Goal: Check status: Check status

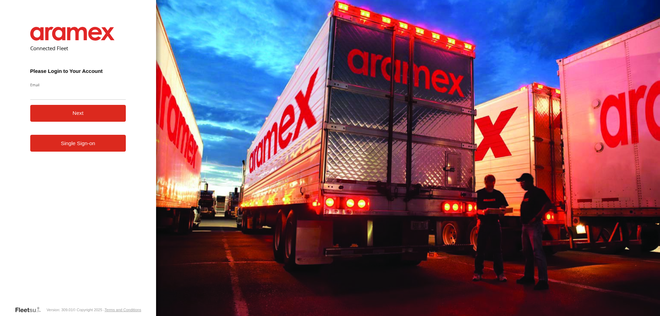
click at [140, 305] on div "Connected Fleet Please Login to Your Account Email Enter a valid login email ad…" at bounding box center [78, 158] width 156 height 316
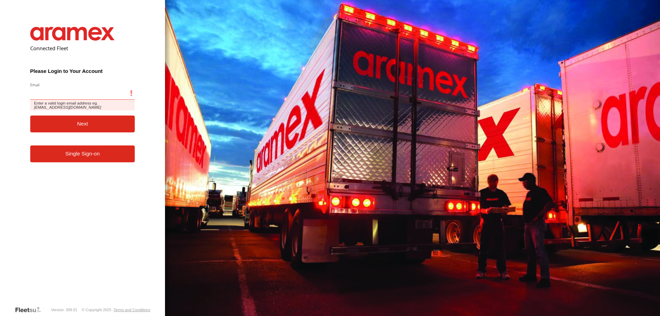
click at [67, 98] on input "Email" at bounding box center [82, 93] width 105 height 12
paste input "**********"
type input "**********"
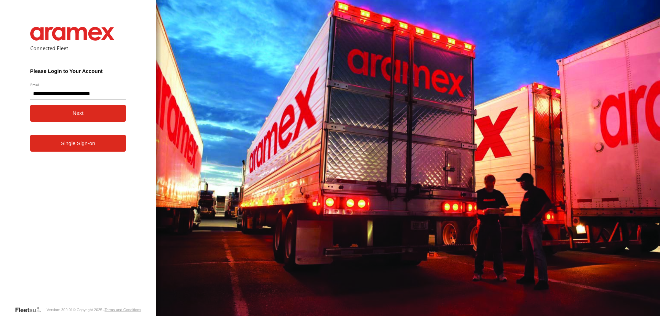
click at [66, 107] on button "Next" at bounding box center [78, 113] width 96 height 17
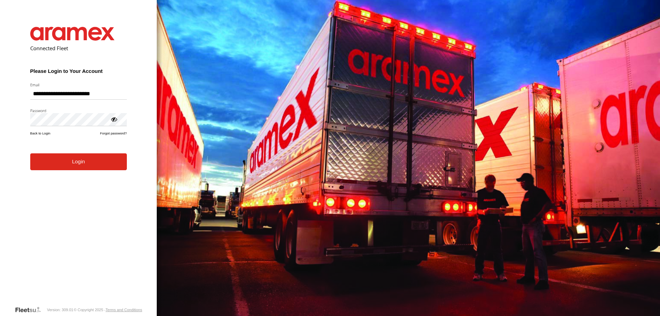
drag, startPoint x: 112, startPoint y: 294, endPoint x: 98, endPoint y: 258, distance: 38.3
click at [112, 293] on form "**********" at bounding box center [78, 160] width 117 height 289
click at [71, 163] on button "Login" at bounding box center [78, 161] width 97 height 17
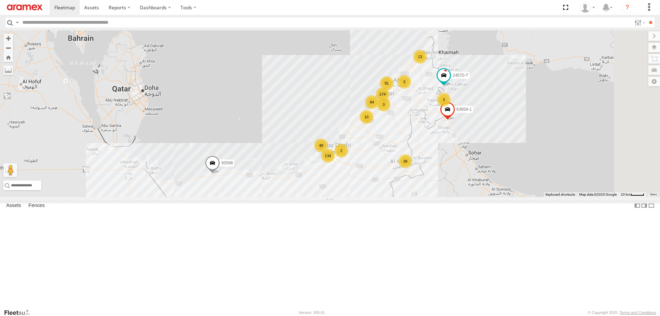
click at [36, 23] on input "text" at bounding box center [325, 23] width 611 height 10
click at [47, 21] on input "text" at bounding box center [325, 23] width 611 height 10
paste input "*****"
type input "*****"
click at [646, 18] on input "**" at bounding box center [650, 23] width 8 height 10
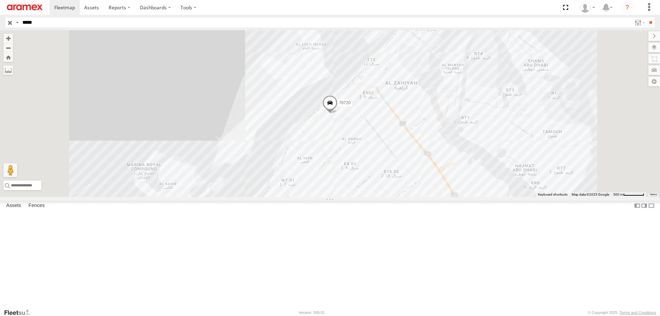
click at [337, 114] on span at bounding box center [329, 104] width 15 height 19
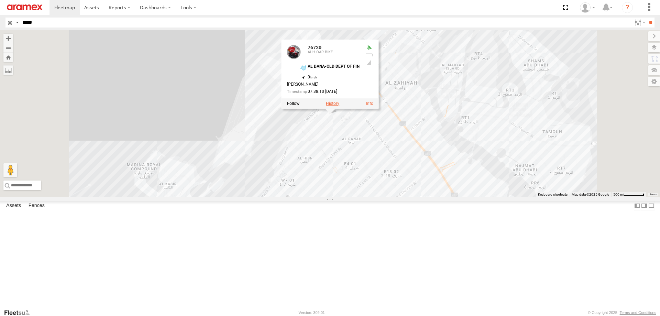
click at [339, 106] on label at bounding box center [332, 103] width 13 height 5
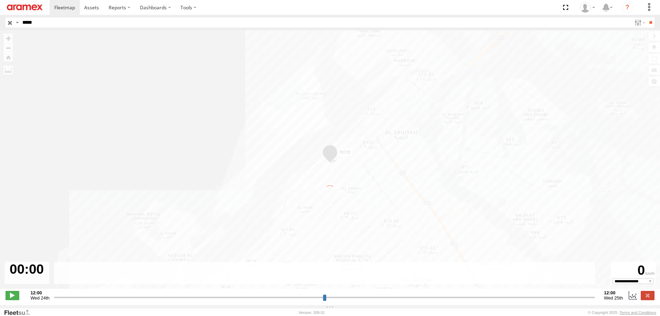
type input "**********"
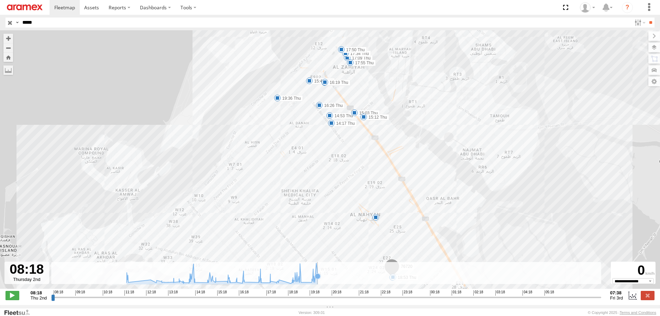
click at [318, 283] on icon at bounding box center [222, 273] width 198 height 20
click at [262, 285] on icon at bounding box center [260, 282] width 5 height 5
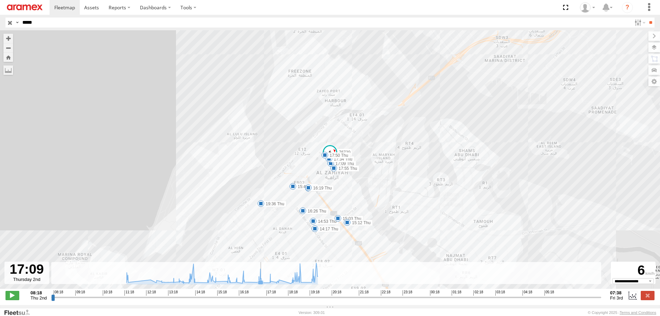
click at [261, 284] on icon at bounding box center [260, 282] width 5 height 5
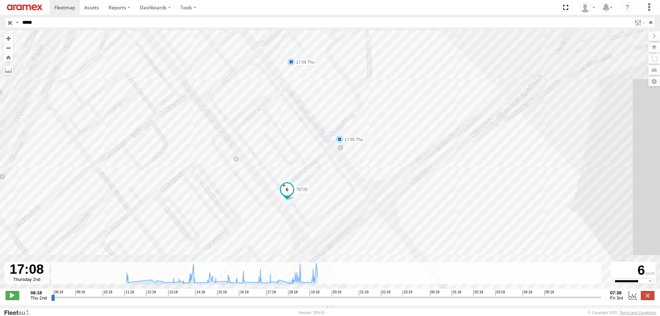
drag, startPoint x: 240, startPoint y: 207, endPoint x: 254, endPoint y: 167, distance: 41.7
click at [254, 167] on div "76720 11:12 Thu 14:17 Thu 14:53 Thu 15:03 Thu 15:12 Thu 15:49 Thu 16:06 Thu 16:…" at bounding box center [330, 163] width 660 height 266
click at [285, 190] on span at bounding box center [287, 188] width 12 height 12
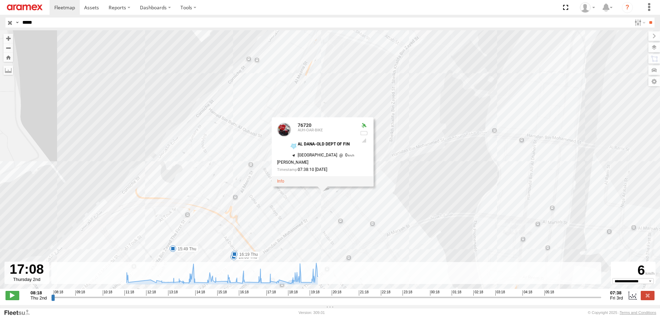
click at [283, 199] on div "76720 11:12 Thu 14:17 Thu 14:53 Thu 15:03 Thu 15:12 Thu 15:49 Thu 16:06 Thu 16:…" at bounding box center [330, 163] width 660 height 266
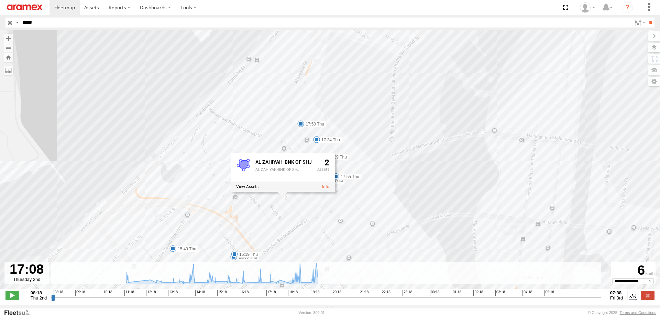
click at [325, 213] on div "76720 11:12 Thu 14:17 Thu 14:53 Thu 15:03 Thu 15:12 Thu 15:49 Thu 16:06 Thu 16:…" at bounding box center [330, 163] width 660 height 266
click at [305, 127] on label "17:50 Thu" at bounding box center [313, 124] width 25 height 6
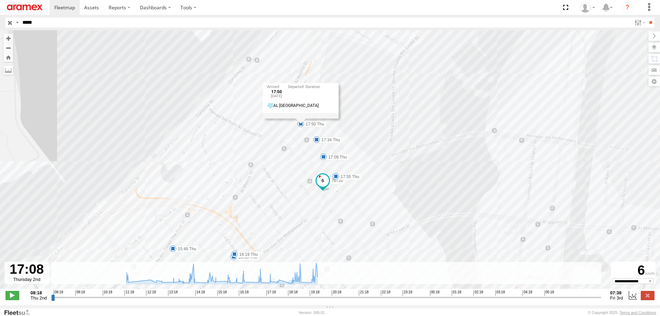
click at [321, 187] on span at bounding box center [322, 180] width 12 height 12
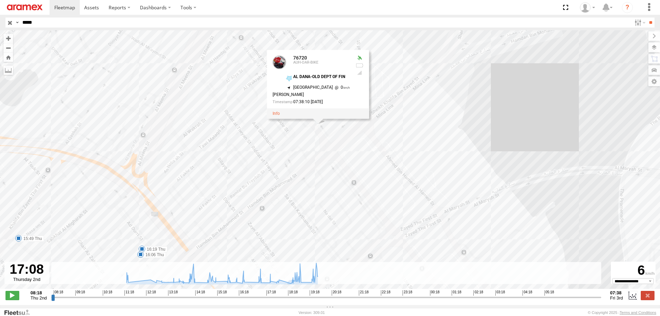
drag, startPoint x: 265, startPoint y: 212, endPoint x: 259, endPoint y: 147, distance: 65.9
click at [259, 147] on div "76720 11:12 Thu 14:17 Thu 14:53 Thu 15:03 Thu 15:12 Thu 15:49 Thu 16:06 Thu 16:…" at bounding box center [330, 163] width 660 height 266
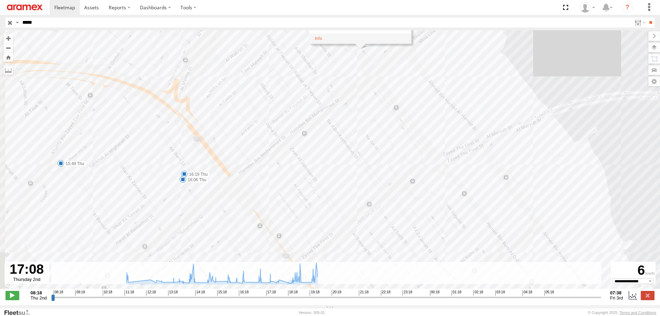
drag, startPoint x: 251, startPoint y: 192, endPoint x: 328, endPoint y: 98, distance: 122.0
click at [328, 98] on div "76720 11:12 Thu 14:17 Thu 14:53 Thu 15:03 Thu 15:12 Thu 15:49 Thu 16:06 Thu 16:…" at bounding box center [330, 163] width 660 height 266
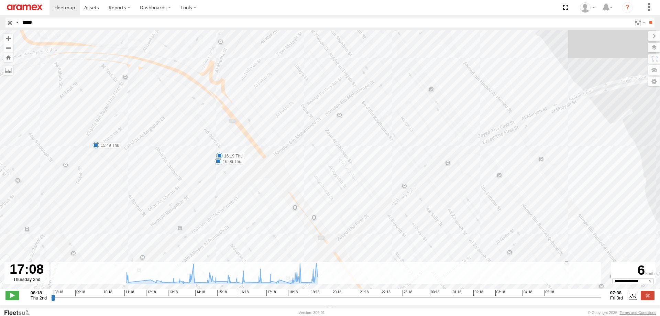
click at [111, 143] on div "76720 11:12 Thu 14:17 Thu 14:53 Thu 15:03 Thu 15:12 Thu 15:49 Thu 16:06 Thu 16:…" at bounding box center [330, 163] width 660 height 266
click at [232, 162] on label "16:06 Thu" at bounding box center [230, 161] width 25 height 6
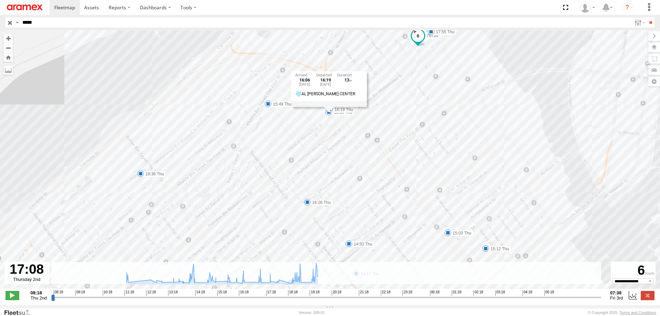
drag, startPoint x: 153, startPoint y: 195, endPoint x: 236, endPoint y: 151, distance: 94.0
click at [234, 152] on div "76720 11:12 Thu 14:17 Thu 14:53 Thu 15:03 Thu 15:12 Thu 15:49 Thu 16:06 Thu 16:…" at bounding box center [330, 163] width 660 height 266
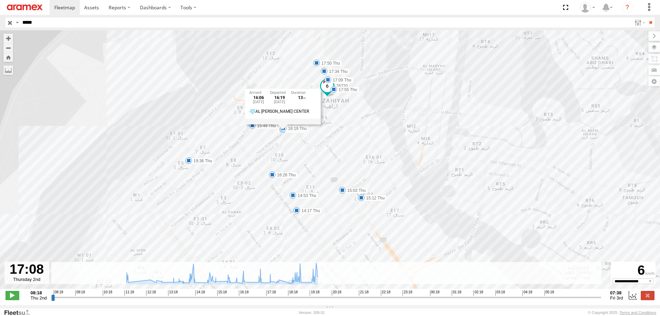
click at [191, 162] on span at bounding box center [188, 160] width 7 height 7
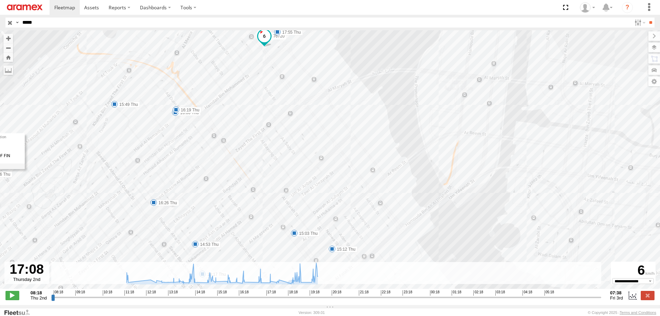
drag, startPoint x: 306, startPoint y: 232, endPoint x: 326, endPoint y: 243, distance: 22.3
click at [326, 243] on div "76720 11:12 Thu 14:17 Thu 14:53 Thu 15:03 Thu 15:12 Thu 15:49 Thu 16:06 Thu 16:…" at bounding box center [330, 163] width 660 height 266
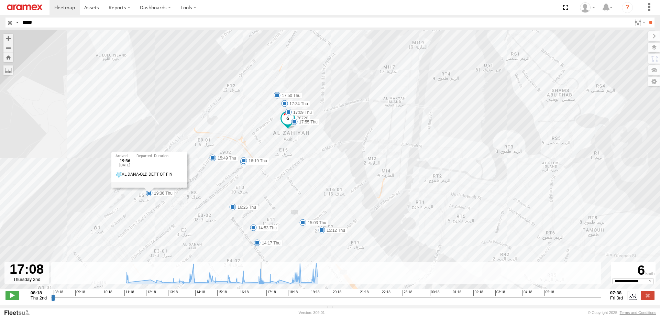
click at [263, 285] on icon at bounding box center [260, 282] width 5 height 5
click at [269, 285] on icon at bounding box center [269, 282] width 5 height 5
click at [281, 283] on icon at bounding box center [222, 273] width 198 height 20
click at [288, 287] on icon at bounding box center [290, 283] width 7 height 7
click at [301, 285] on icon at bounding box center [300, 281] width 5 height 5
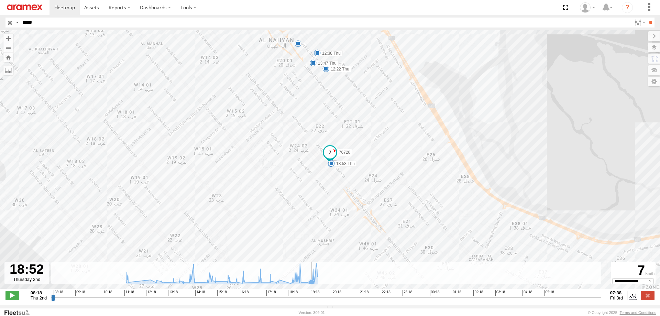
click at [309, 285] on icon at bounding box center [310, 281] width 5 height 5
click at [318, 283] on icon at bounding box center [222, 273] width 198 height 20
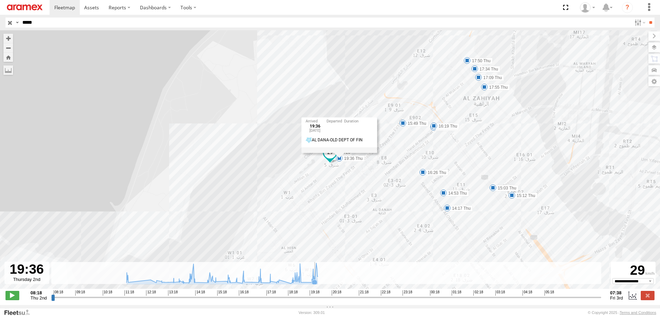
click at [314, 284] on icon at bounding box center [314, 281] width 5 height 5
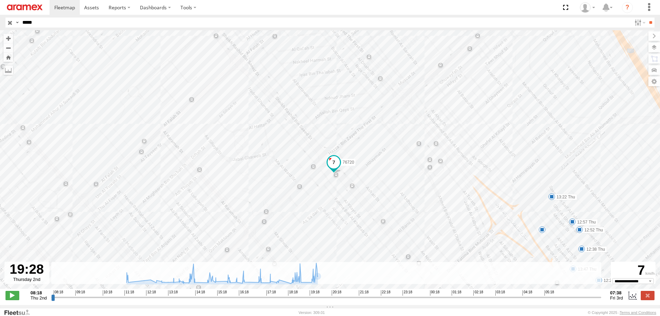
click at [333, 165] on span at bounding box center [333, 162] width 12 height 12
